Goal: Information Seeking & Learning: Learn about a topic

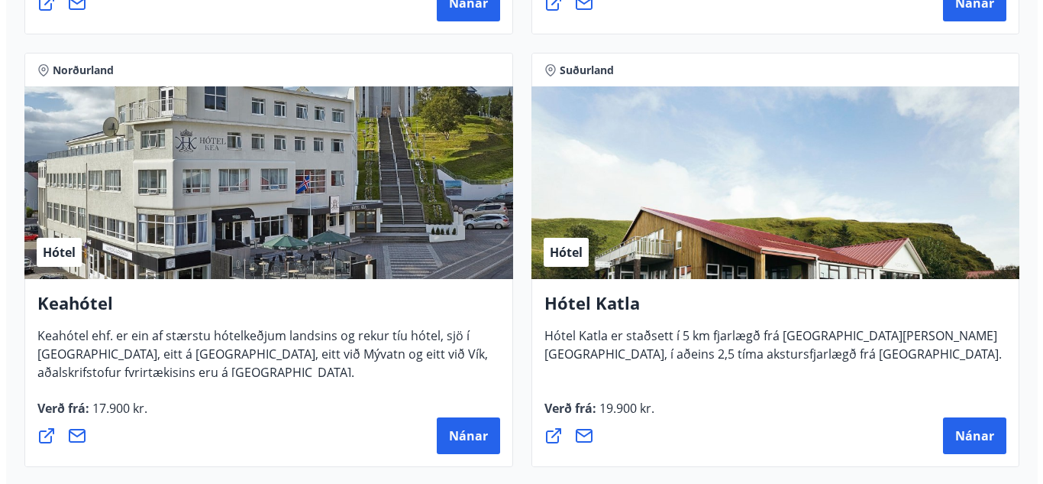
scroll to position [1129, 0]
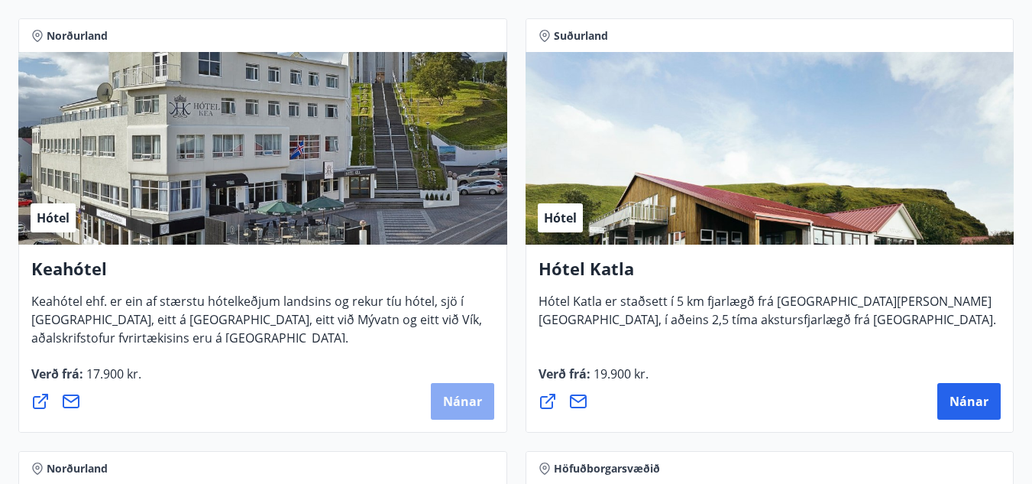
click at [458, 401] on span "Nánar" at bounding box center [462, 401] width 39 height 17
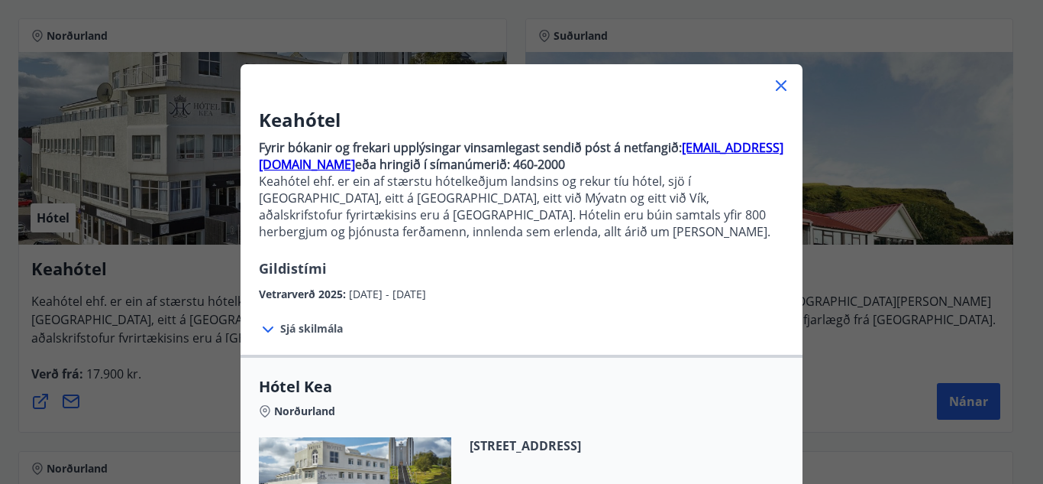
scroll to position [28, 0]
click at [266, 325] on icon at bounding box center [268, 328] width 18 height 18
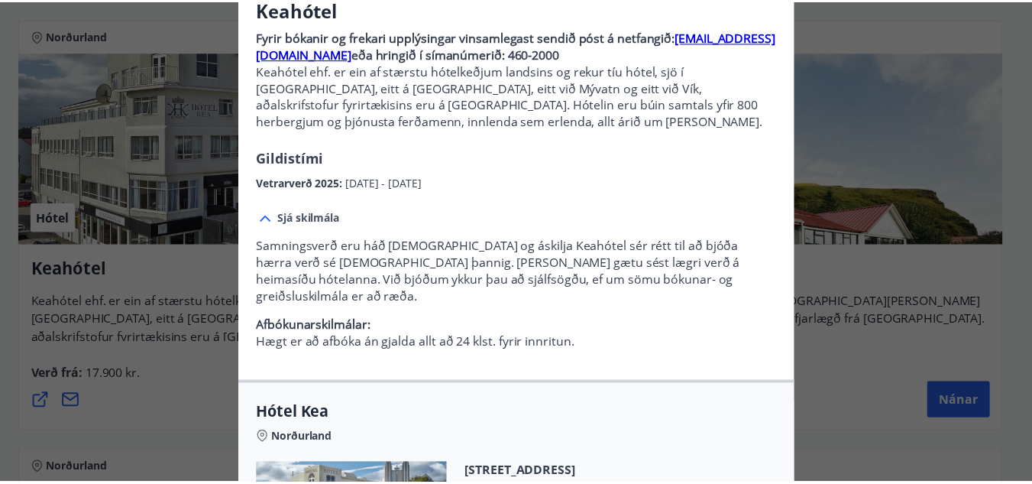
scroll to position [139, 0]
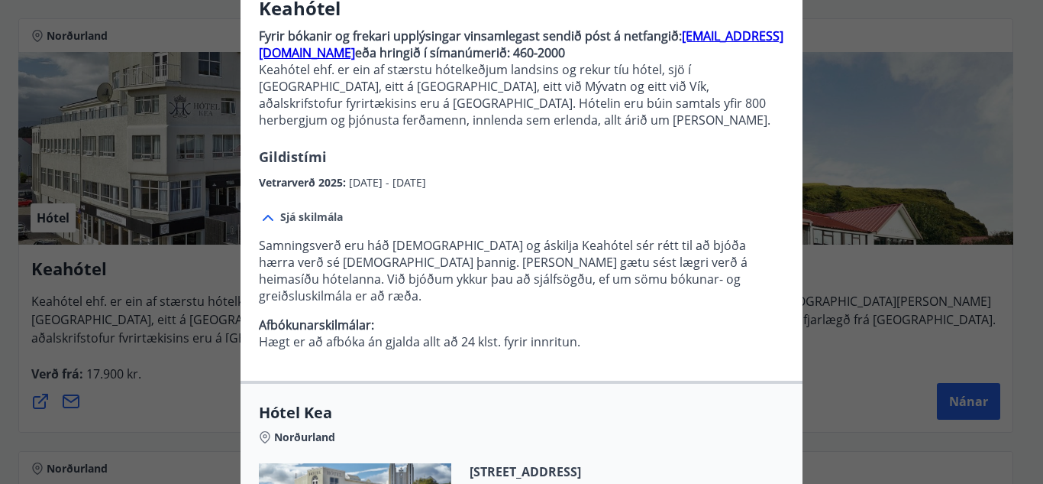
click at [173, 73] on div "Keahótel Fyrir bókanir og frekari upplýsingar vinsamlegast sendið póst á netfan…" at bounding box center [521, 103] width 1043 height 484
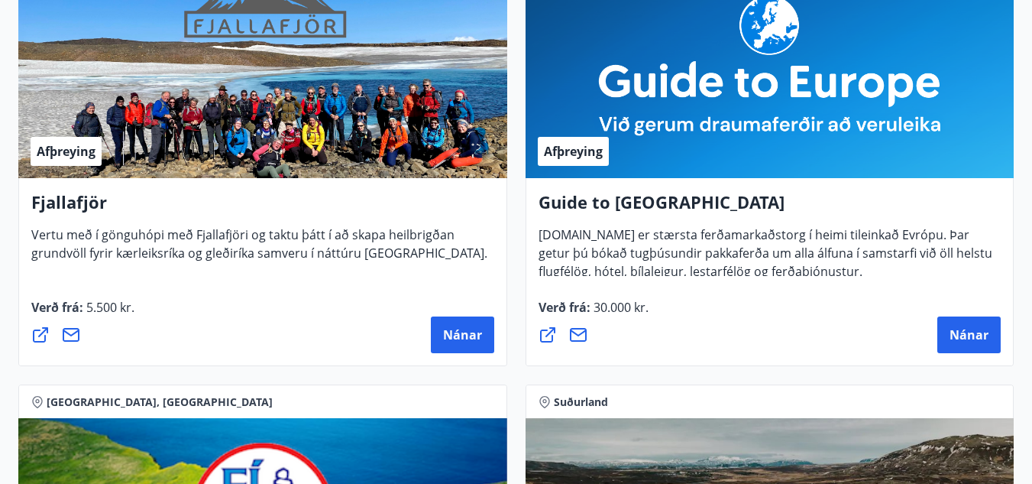
scroll to position [0, 0]
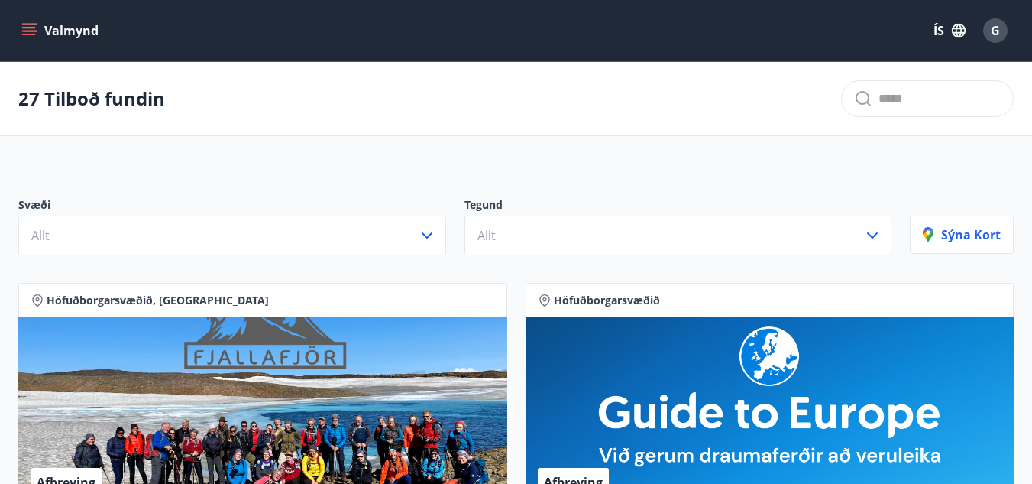
click at [34, 31] on icon "menu" at bounding box center [30, 31] width 17 height 2
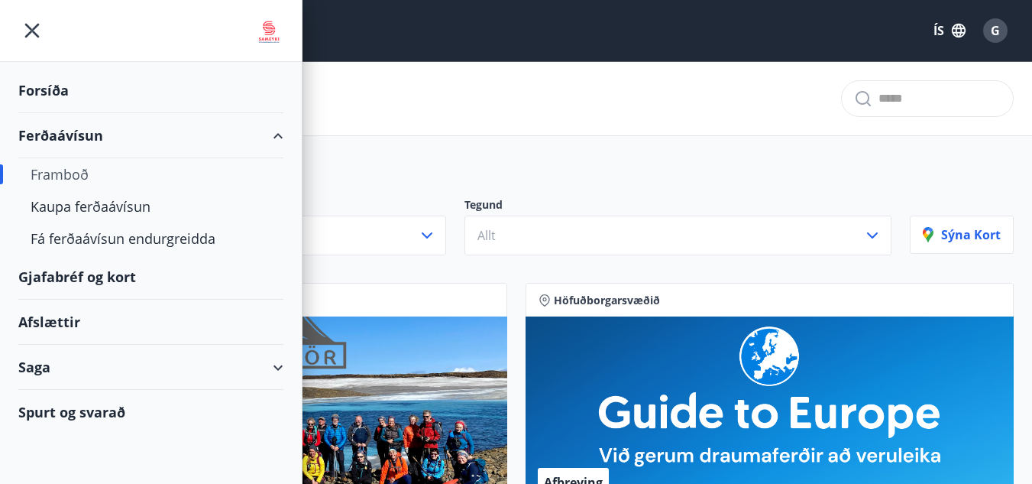
click at [50, 88] on div "Forsíða" at bounding box center [150, 90] width 265 height 45
